Goal: Task Accomplishment & Management: Manage account settings

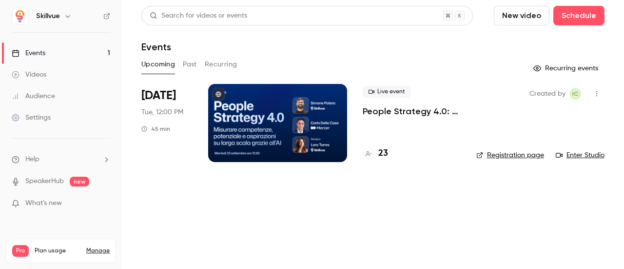
click at [255, 145] on div at bounding box center [277, 123] width 139 height 78
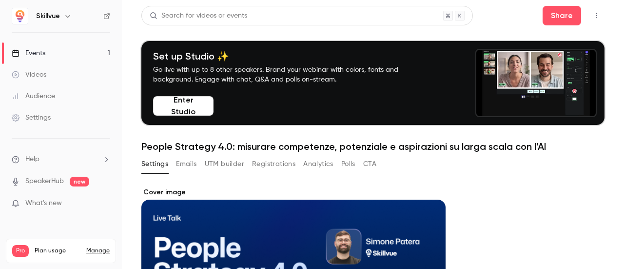
click at [266, 162] on button "Registrations" at bounding box center [273, 164] width 43 height 16
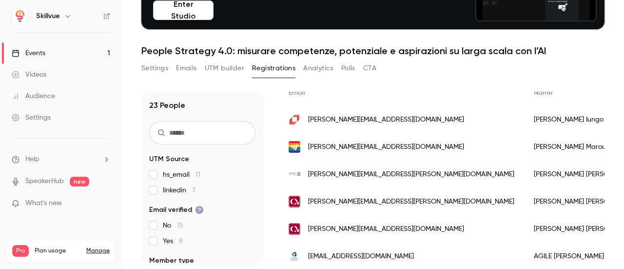
scroll to position [98, 0]
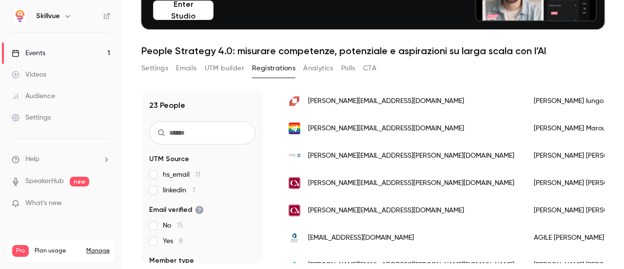
click at [215, 65] on button "UTM builder" at bounding box center [225, 68] width 40 height 16
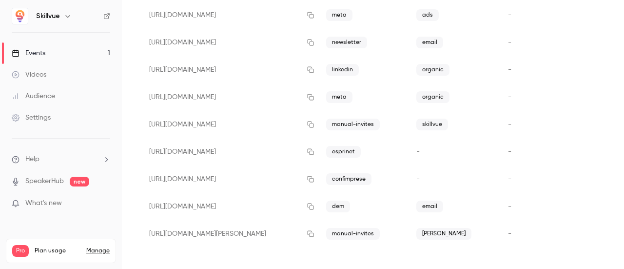
scroll to position [202, 0]
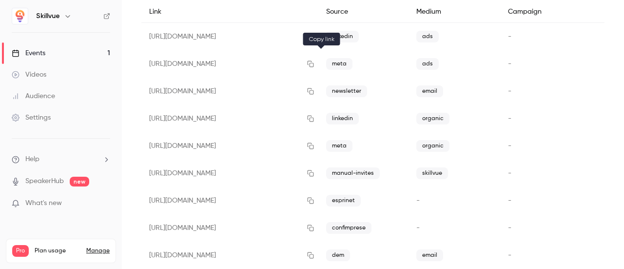
click at [315, 60] on icon "button" at bounding box center [311, 63] width 8 height 7
